Goal: Information Seeking & Learning: Learn about a topic

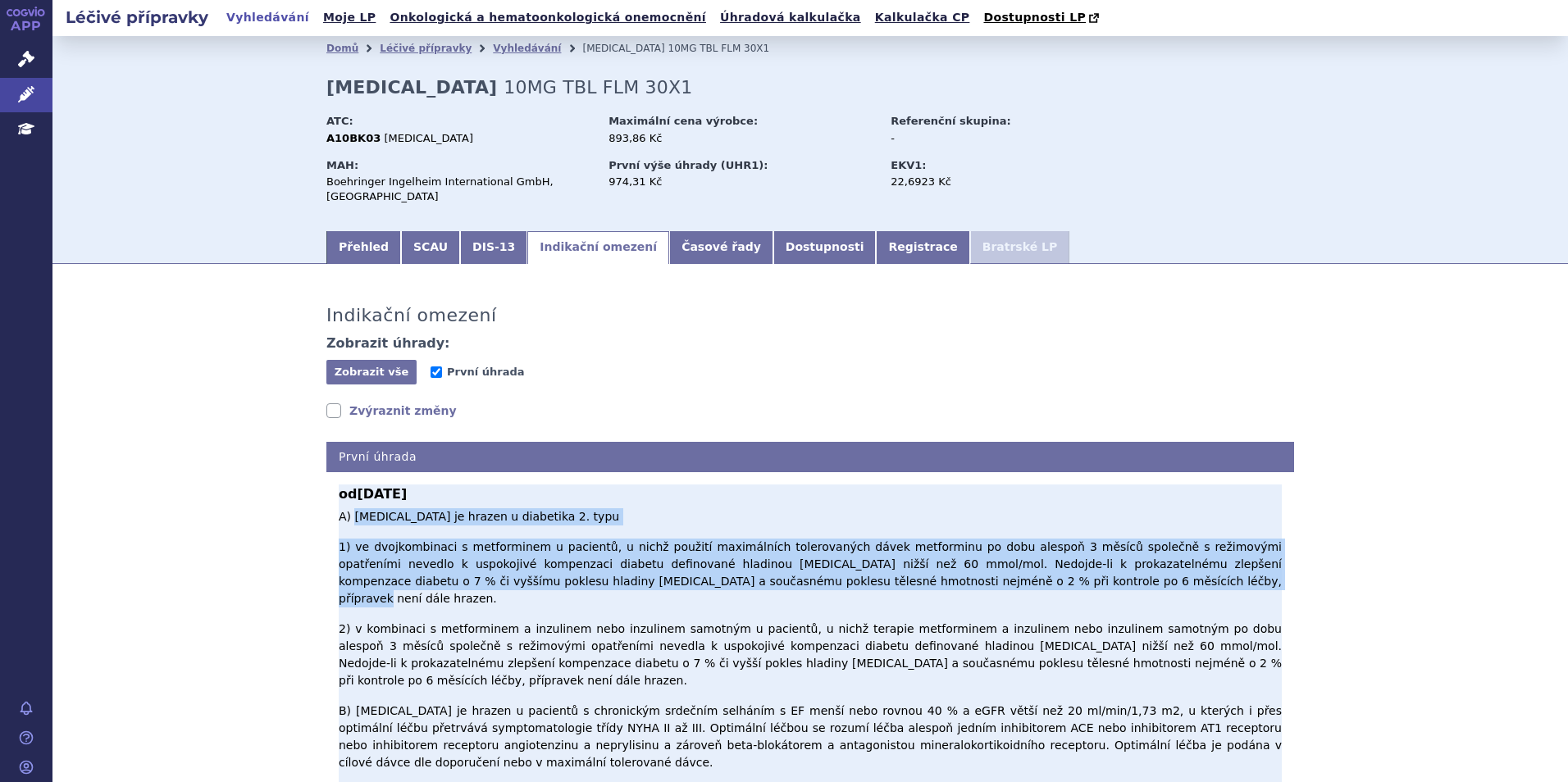
drag, startPoint x: 348, startPoint y: 516, endPoint x: 918, endPoint y: 566, distance: 572.2
click at [918, 566] on p "A) Empagliflozin je hrazen u diabetika 2. typu 1) ve dvojkombinaci s metformine…" at bounding box center [810, 735] width 943 height 453
copy p "Empagliflozin je hrazen u diabetika 2. typu 1) ve dvojkombinaci s metforminem u…"
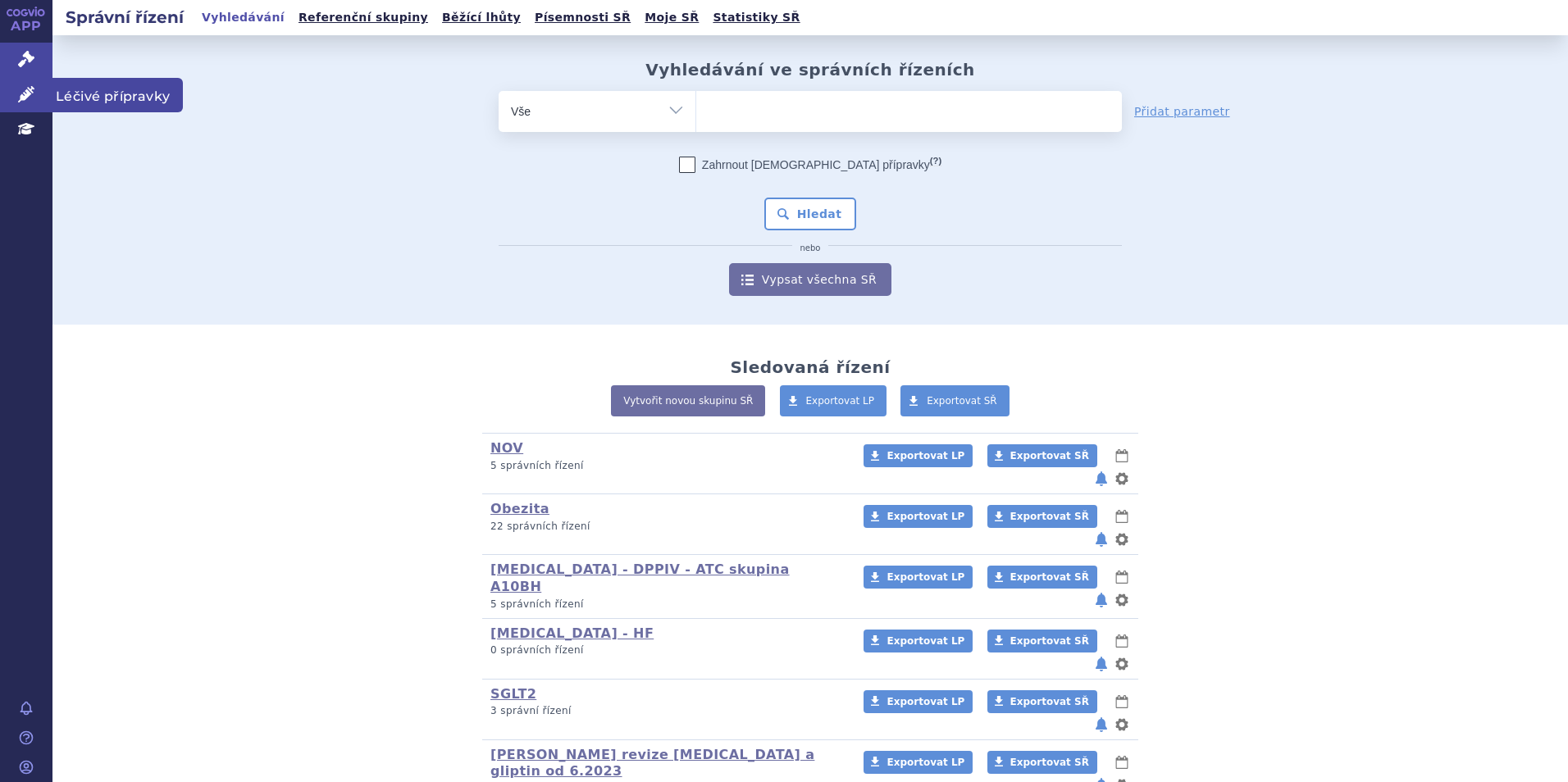
click at [31, 94] on icon at bounding box center [25, 93] width 16 height 16
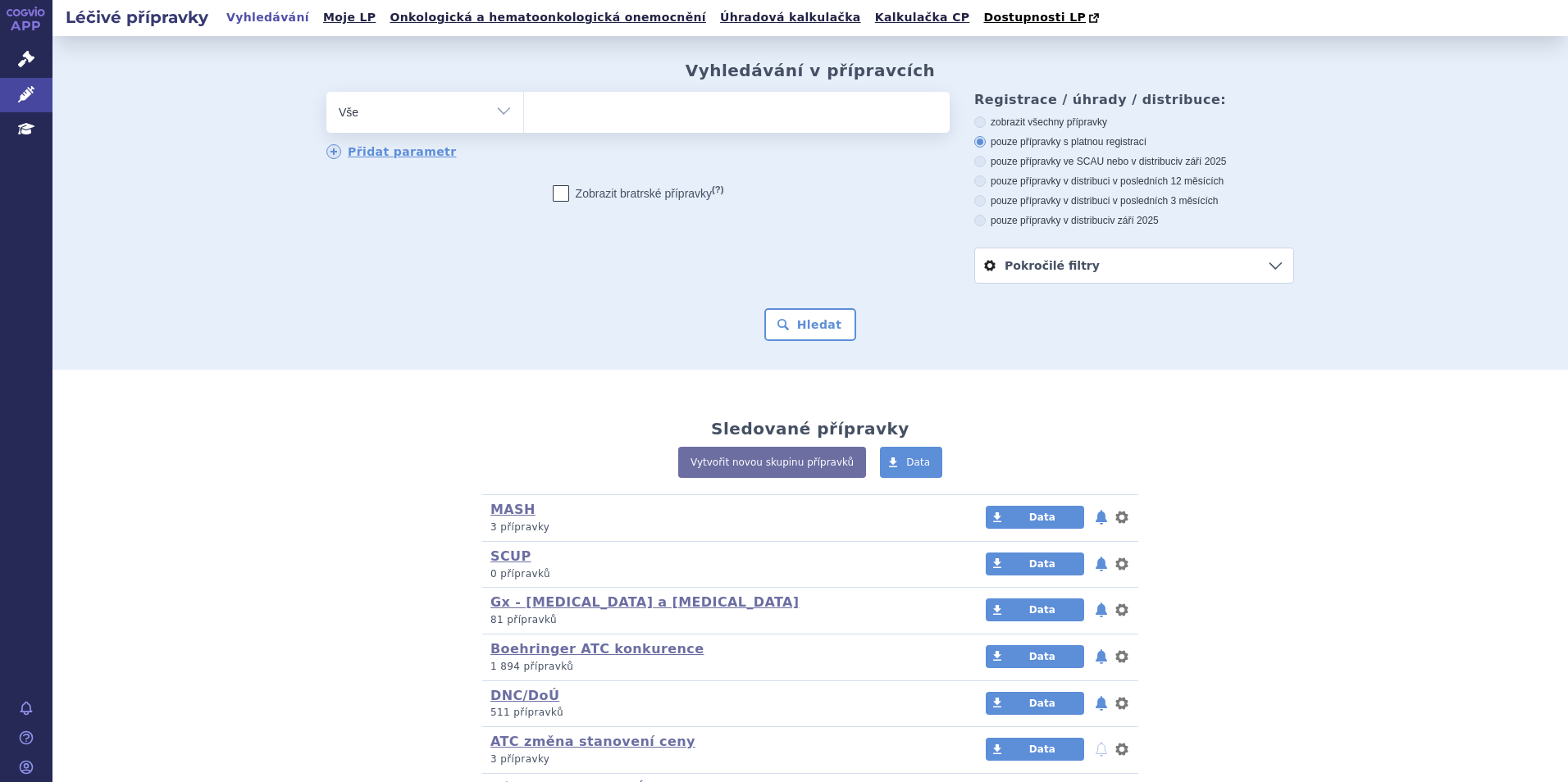
drag, startPoint x: 513, startPoint y: 120, endPoint x: 521, endPoint y: 119, distance: 8.1
click at [513, 120] on select "Vše Přípravek/SUKL kód MAH VPOIS ATC/Aktivní látka Léková forma Síla" at bounding box center [424, 110] width 197 height 37
click at [547, 117] on ul at bounding box center [736, 109] width 425 height 35
click at [524, 117] on select at bounding box center [523, 111] width 1 height 41
type input "oz"
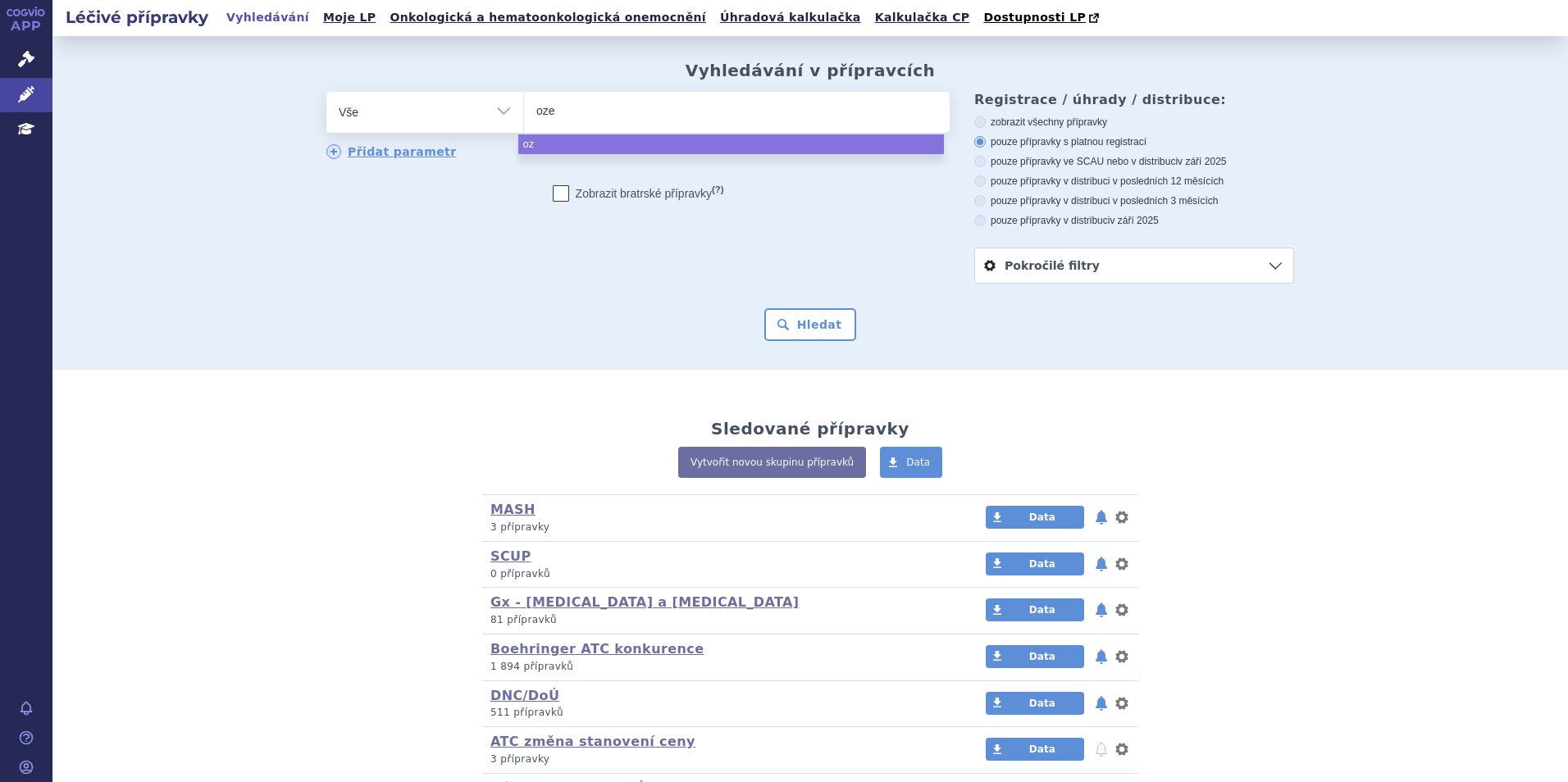
type input "ozem"
type input "ozempi"
type input "ozempic"
select select "ozempic"
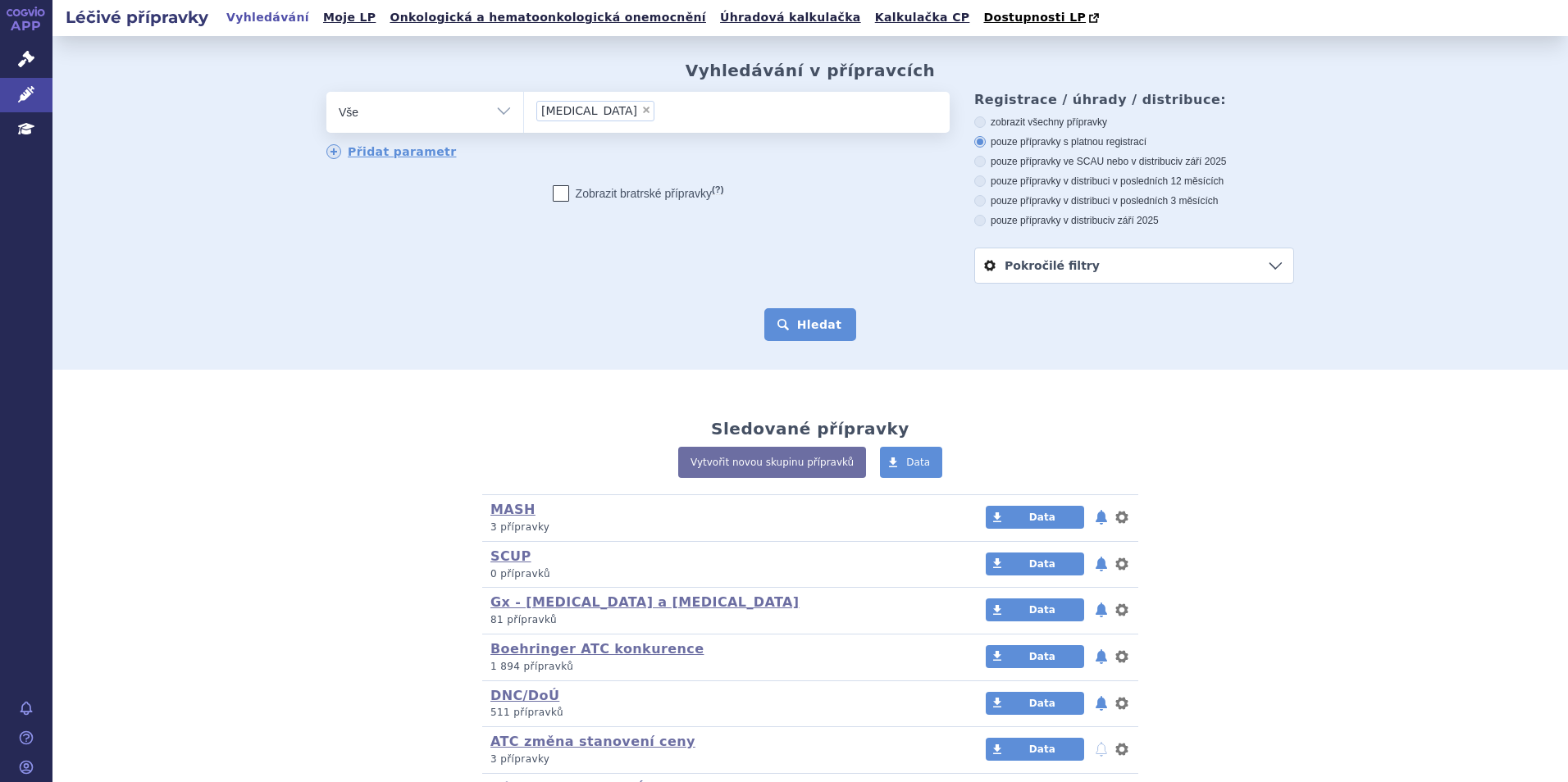
click at [797, 329] on button "Hledat" at bounding box center [810, 324] width 93 height 33
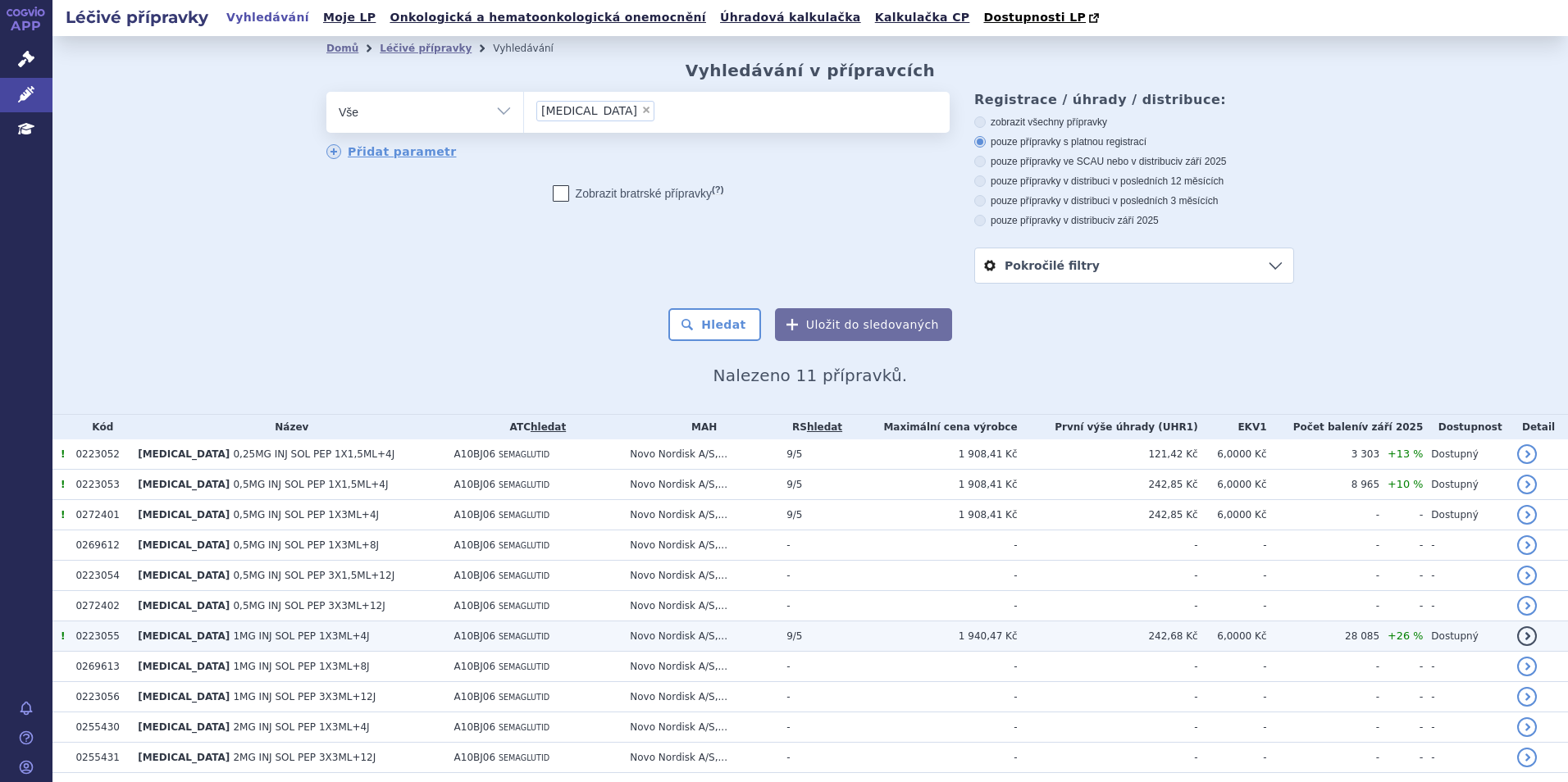
click at [546, 639] on td "A10BJ06 SEMAGLUTID" at bounding box center [534, 636] width 176 height 30
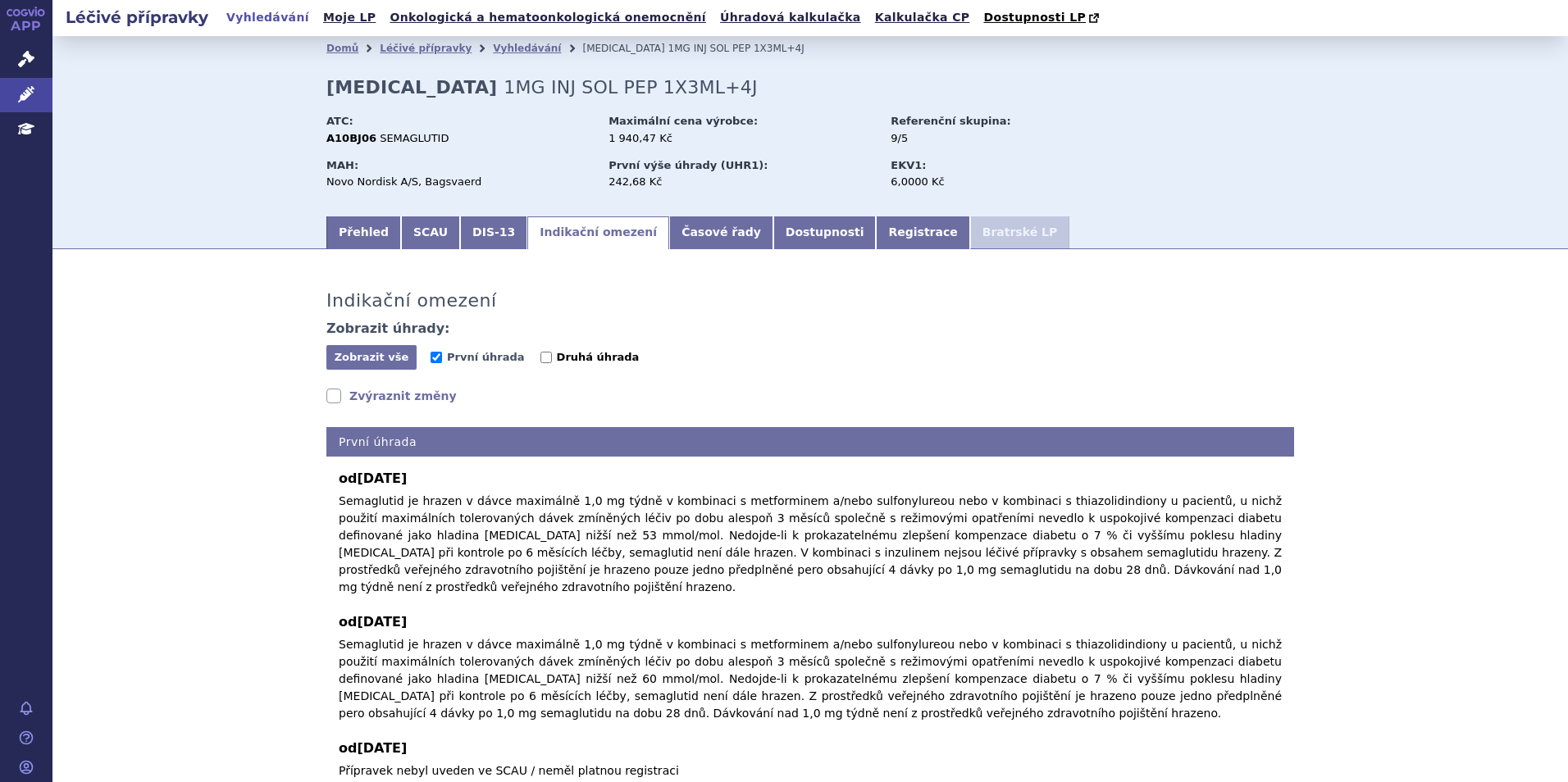
click at [557, 360] on span "Druhá úhrada" at bounding box center [598, 357] width 83 height 13
click at [541, 360] on input "Druhá úhrada" at bounding box center [547, 358] width 12 height 12
checkbox input "true"
click at [461, 357] on span "První úhrada" at bounding box center [486, 357] width 77 height 13
click at [442, 357] on input "První úhrada" at bounding box center [436, 358] width 12 height 12
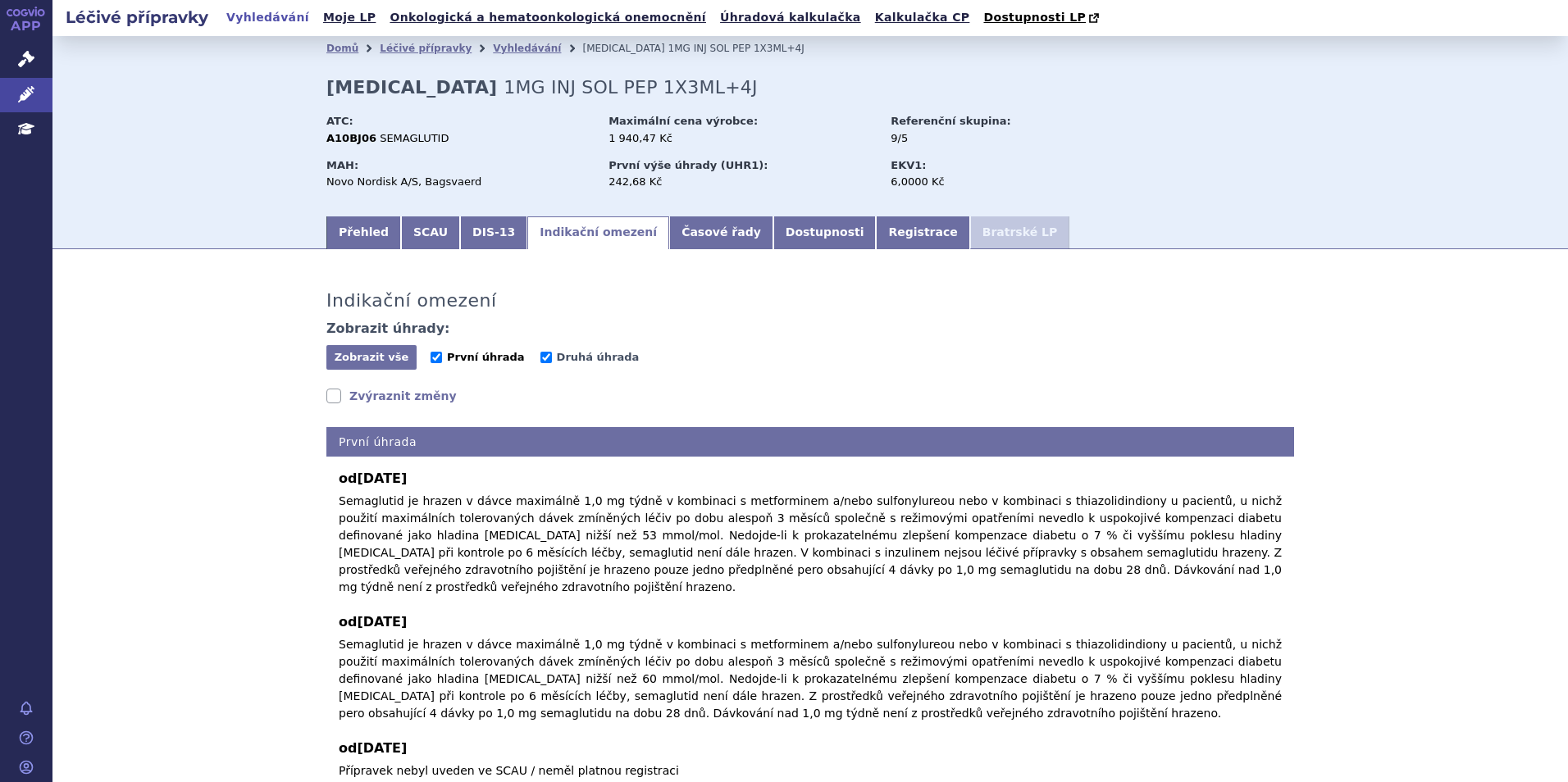
checkbox input "false"
